Goal: Transaction & Acquisition: Obtain resource

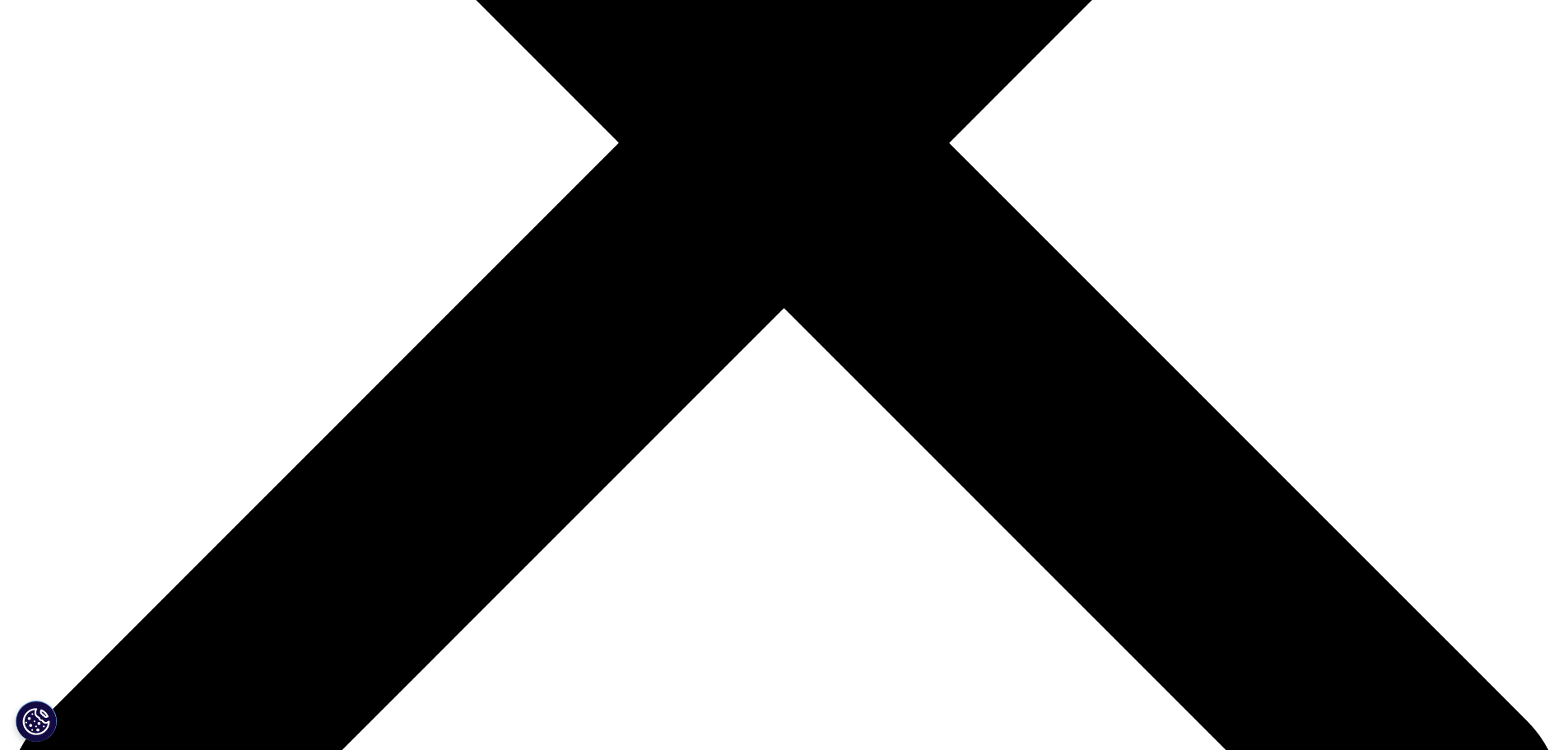
scroll to position [407, 971]
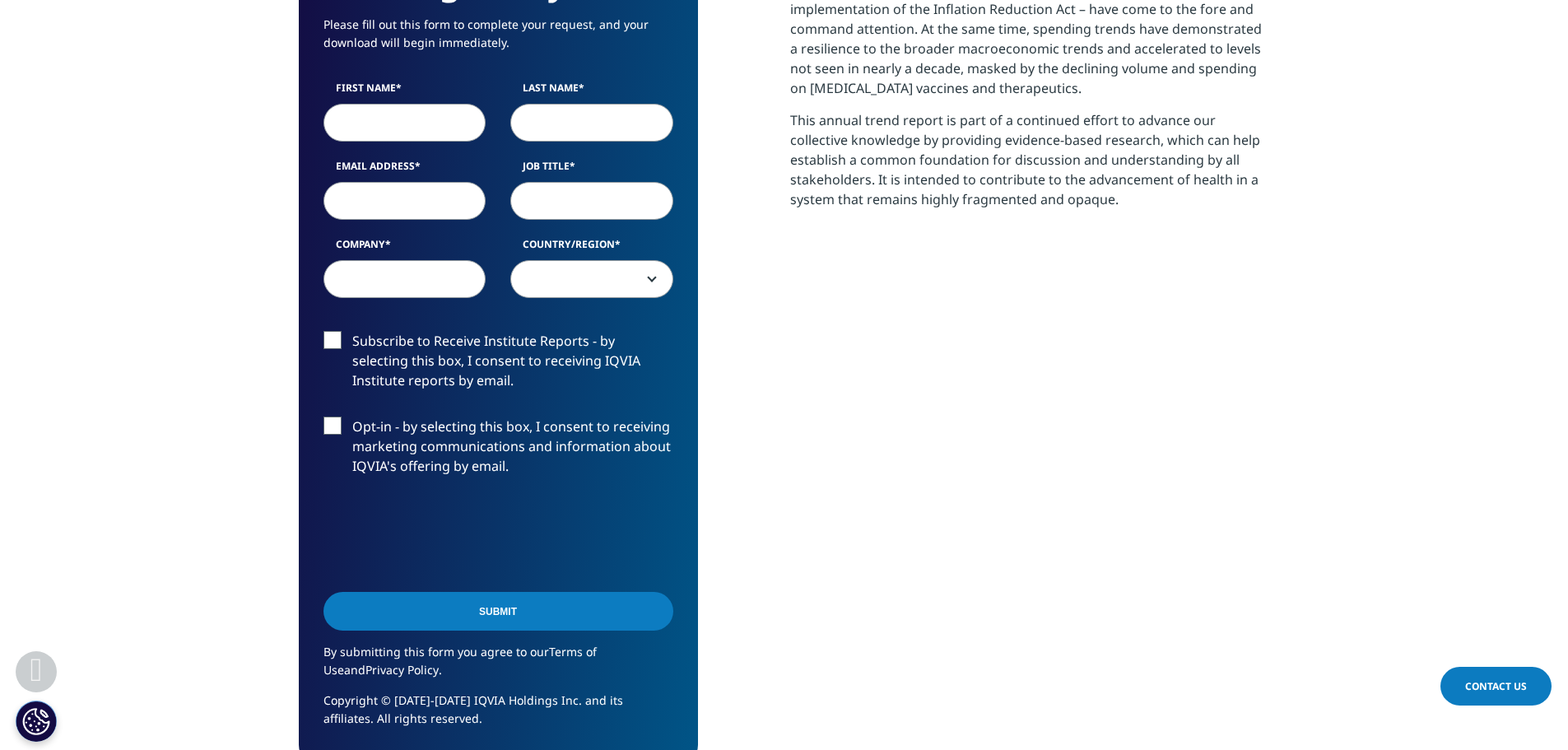
scroll to position [910, 971]
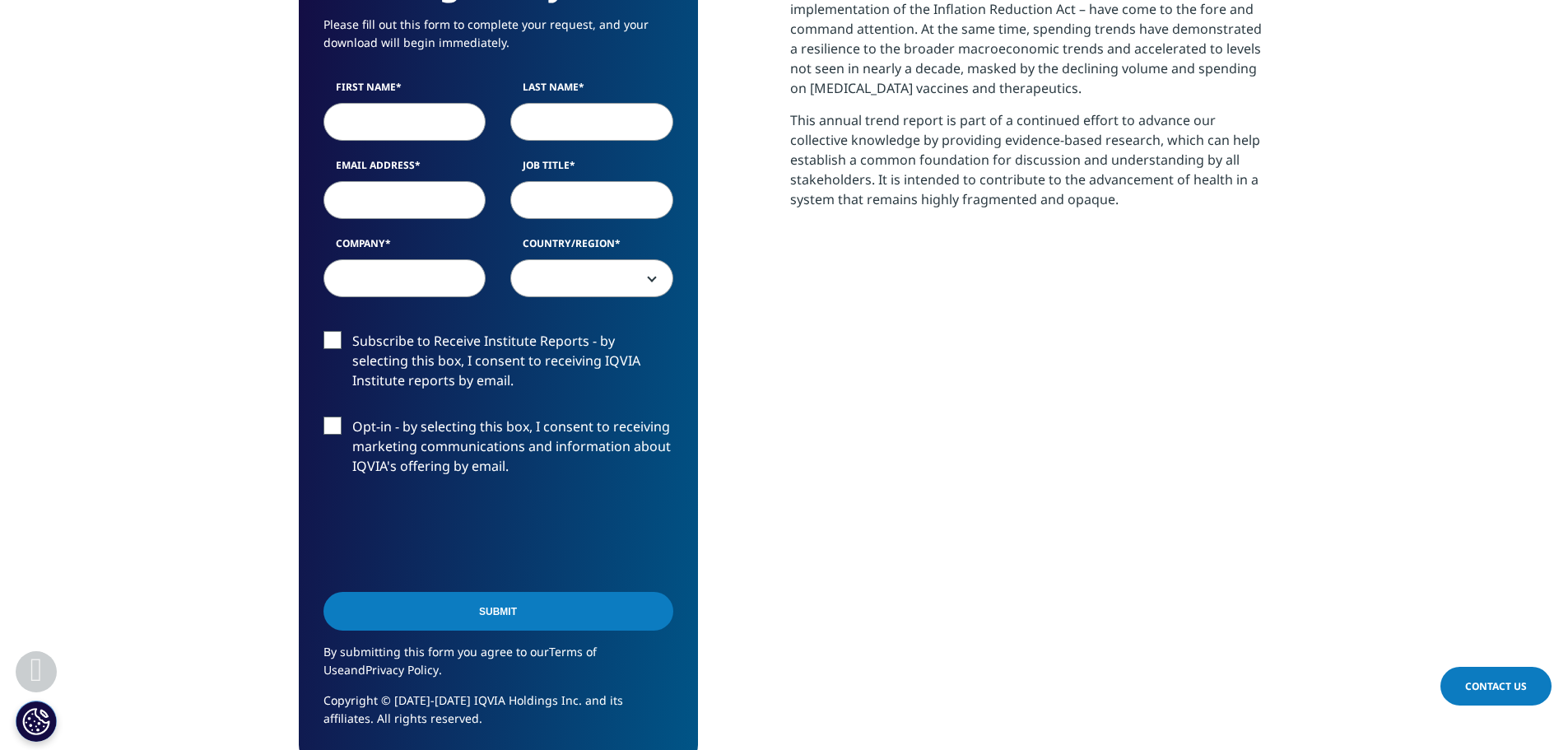
click at [396, 117] on input "First Name" at bounding box center [404, 122] width 163 height 38
type input "[PERSON_NAME]"
type input "Innocenti"
type input "[EMAIL_ADDRESS][DOMAIN_NAME]"
select select "[GEOGRAPHIC_DATA]"
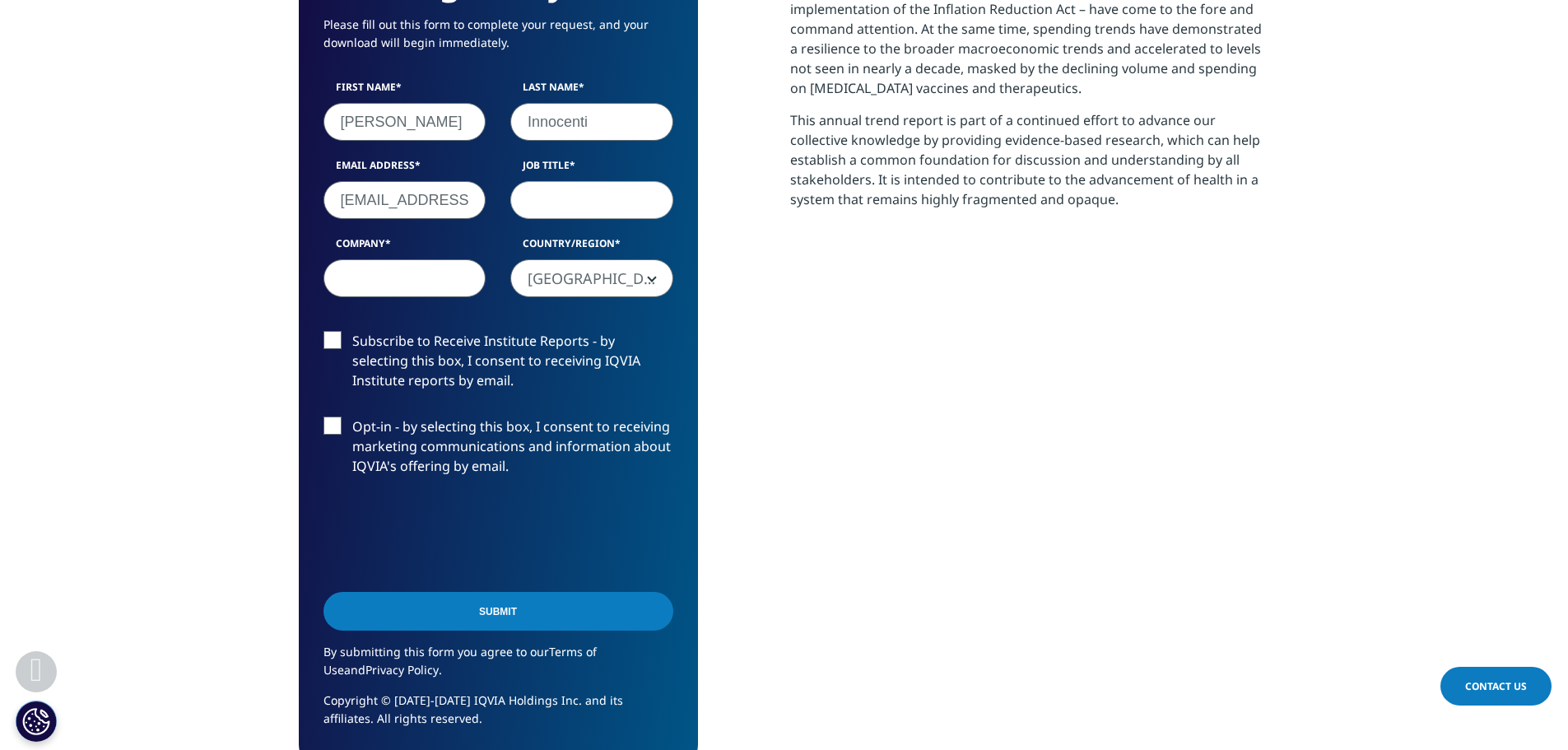
click at [389, 281] on input "Company" at bounding box center [404, 279] width 163 height 38
type input "[PERSON_NAME] & Company"
click at [580, 285] on span "[GEOGRAPHIC_DATA]" at bounding box center [592, 279] width 162 height 38
click at [573, 199] on input "Job Title" at bounding box center [591, 200] width 163 height 38
type input "Associate Partner"
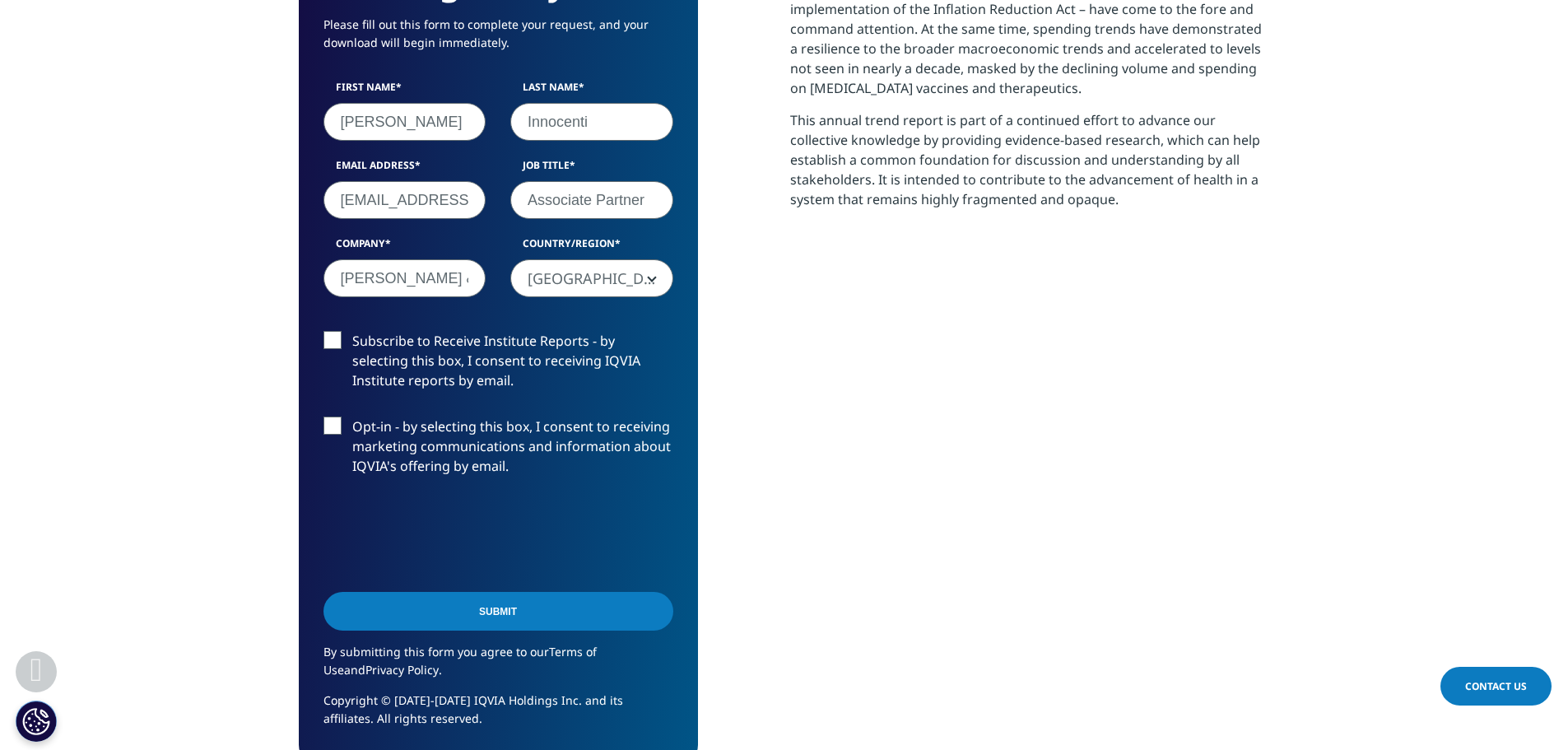
click at [857, 273] on div "Report Summary The U.S. emerged from the [MEDICAL_DATA] pandemic in [DATE] and …" at bounding box center [1030, 310] width 480 height 910
click at [512, 618] on input "Submit" at bounding box center [499, 611] width 350 height 39
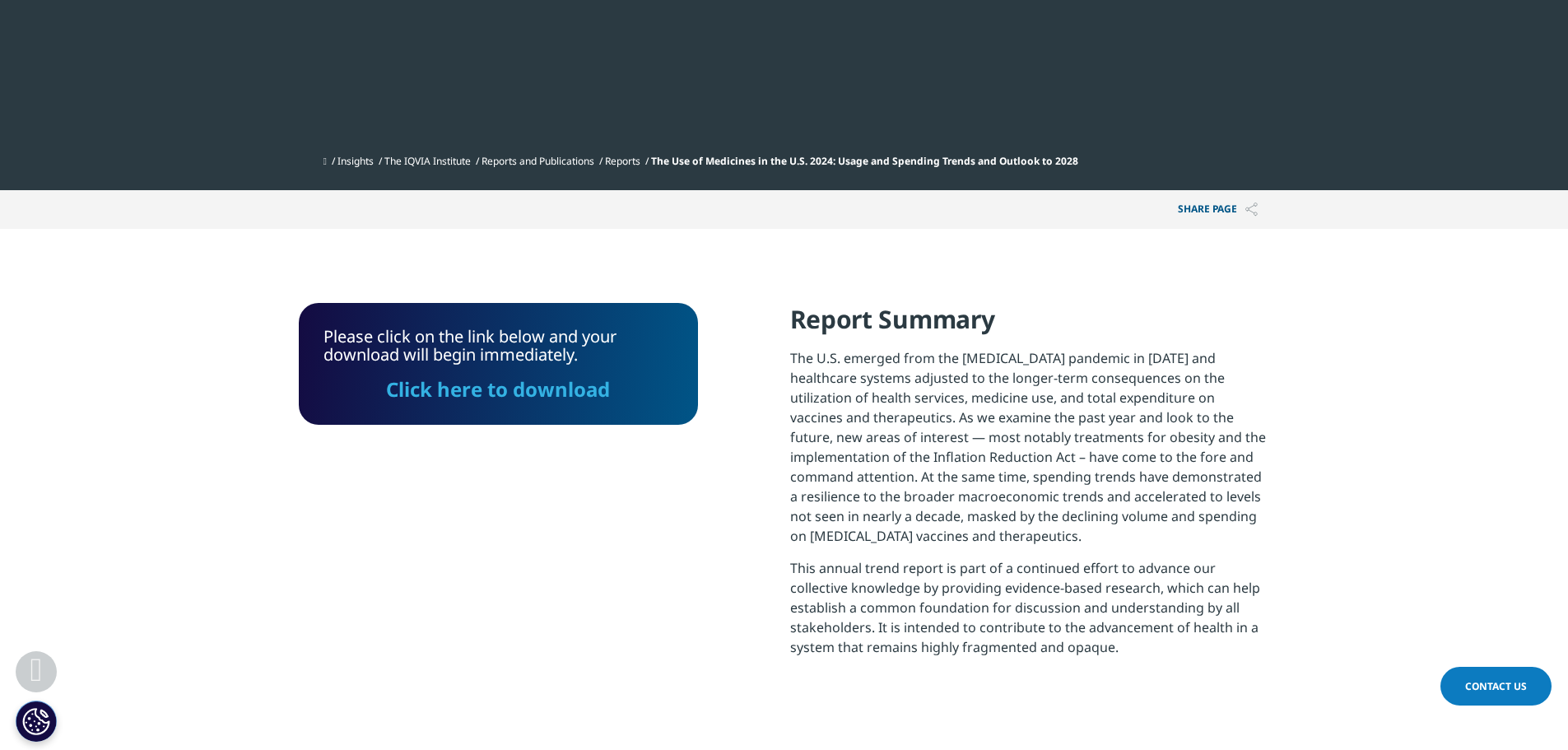
scroll to position [539, 0]
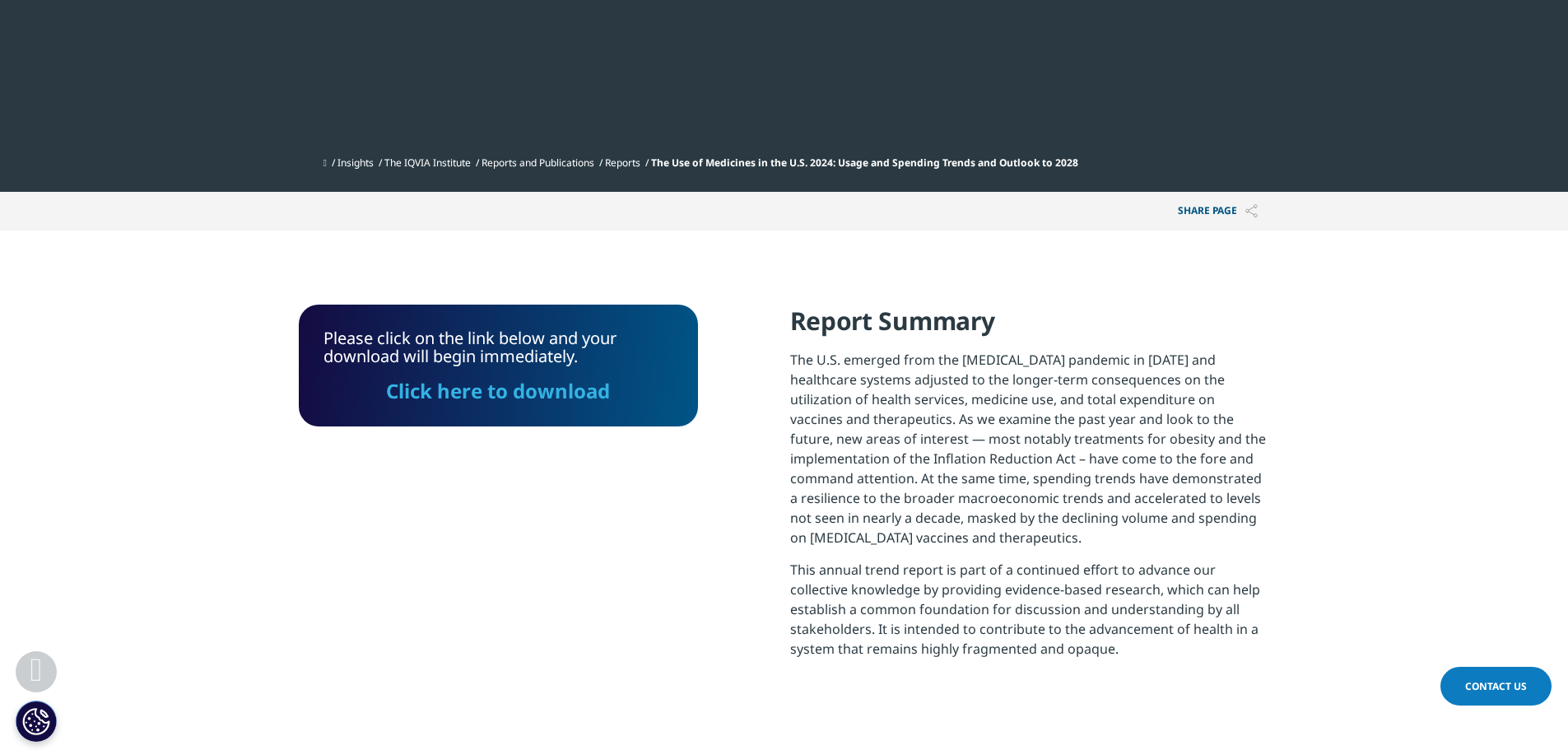
click at [455, 395] on link "Click here to download" at bounding box center [498, 390] width 224 height 28
